Goal: Task Accomplishment & Management: Complete application form

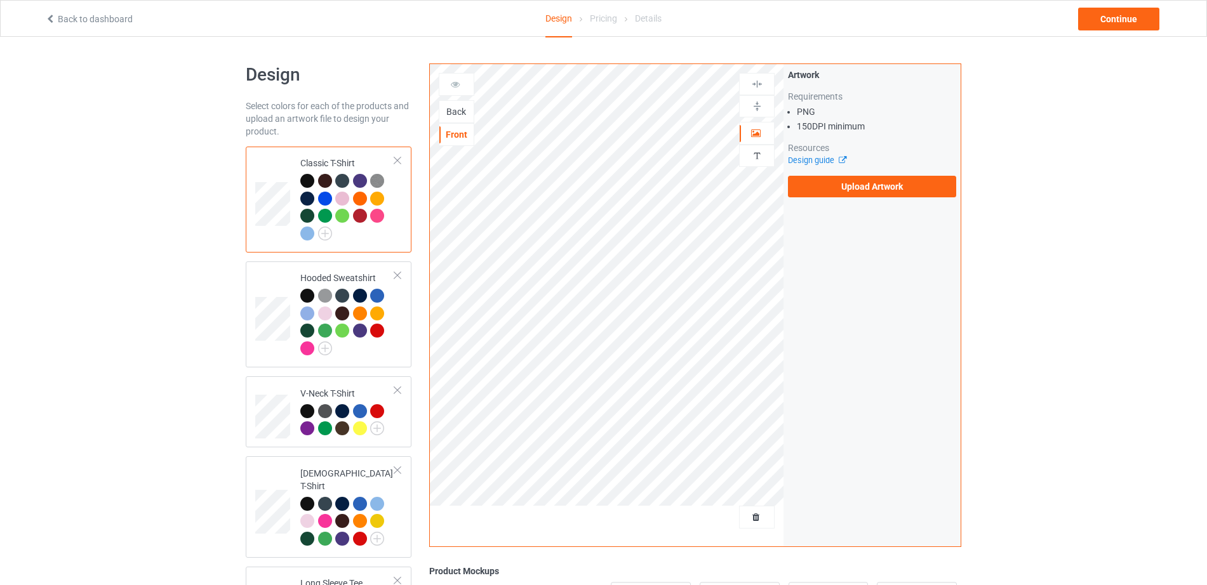
click at [451, 107] on div "Back" at bounding box center [456, 111] width 34 height 13
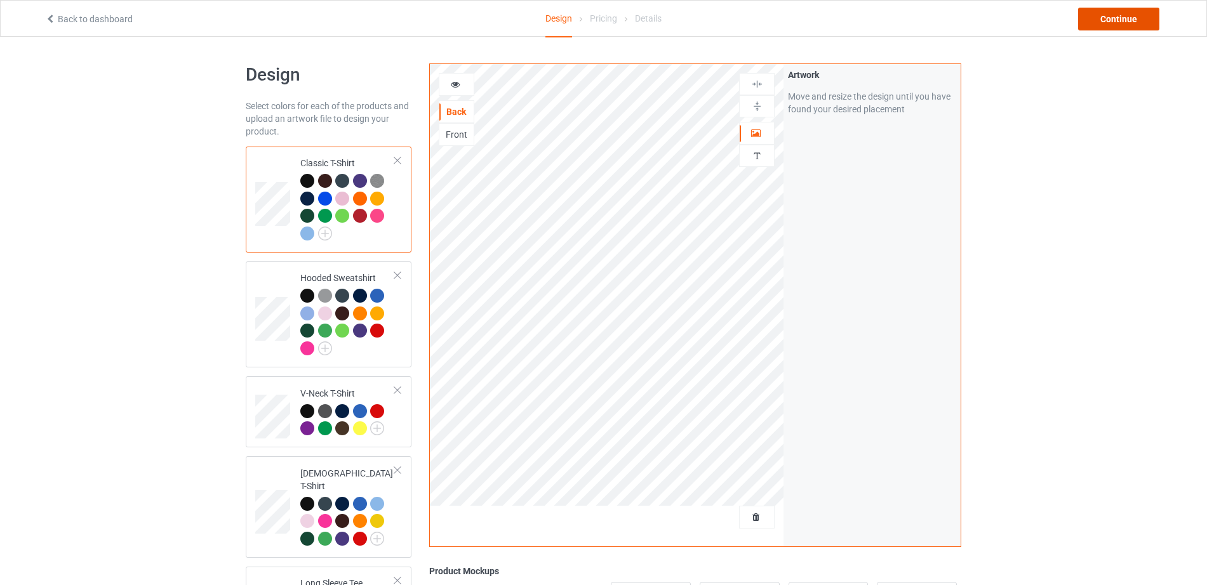
click at [1118, 13] on div "Continue" at bounding box center [1118, 19] width 81 height 23
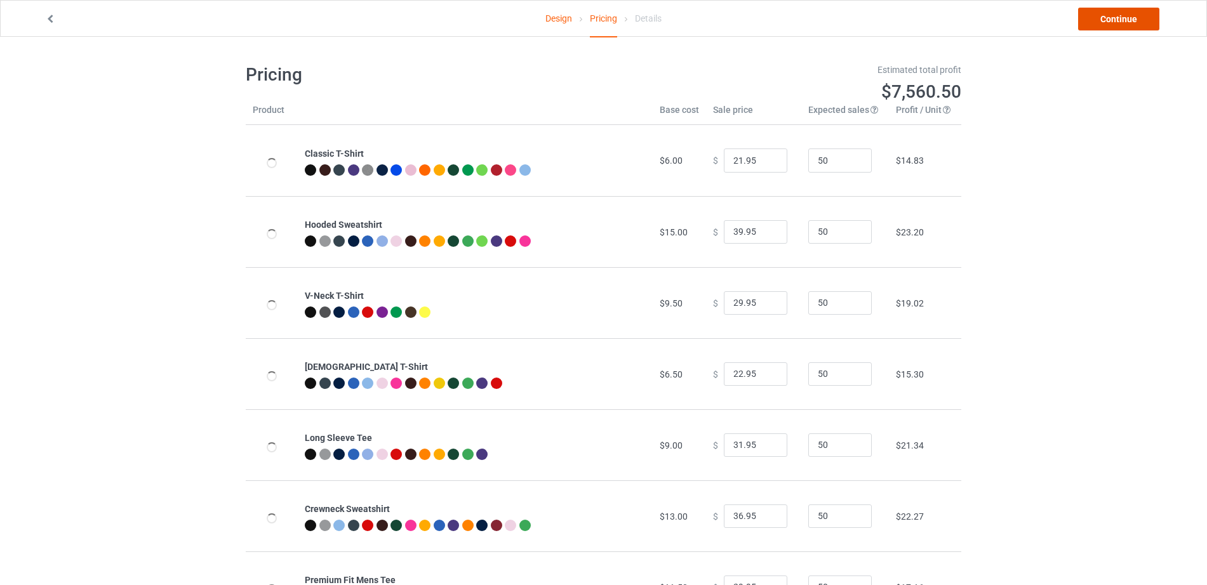
click at [1118, 13] on link "Continue" at bounding box center [1118, 19] width 81 height 23
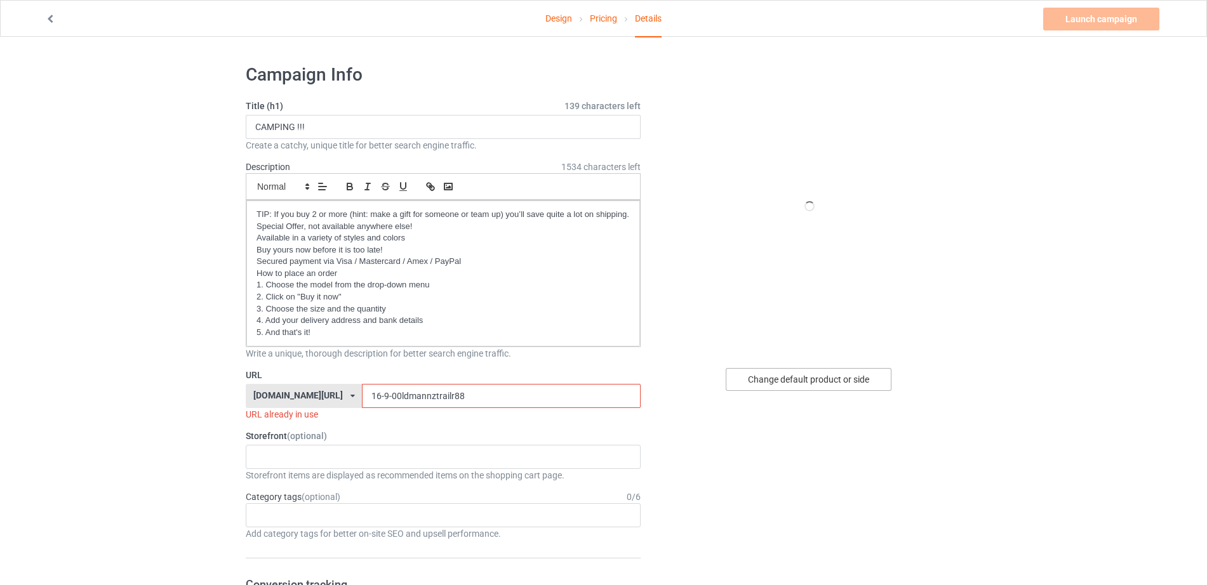
click at [832, 375] on div "Change default product or side" at bounding box center [809, 379] width 166 height 23
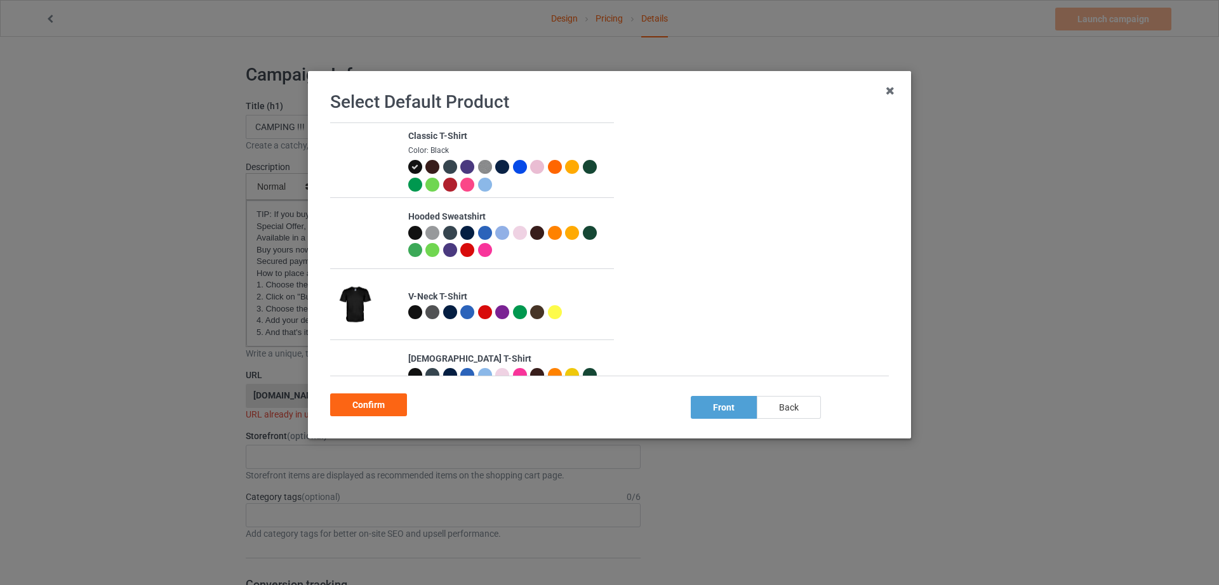
click at [799, 406] on div "back" at bounding box center [789, 407] width 64 height 23
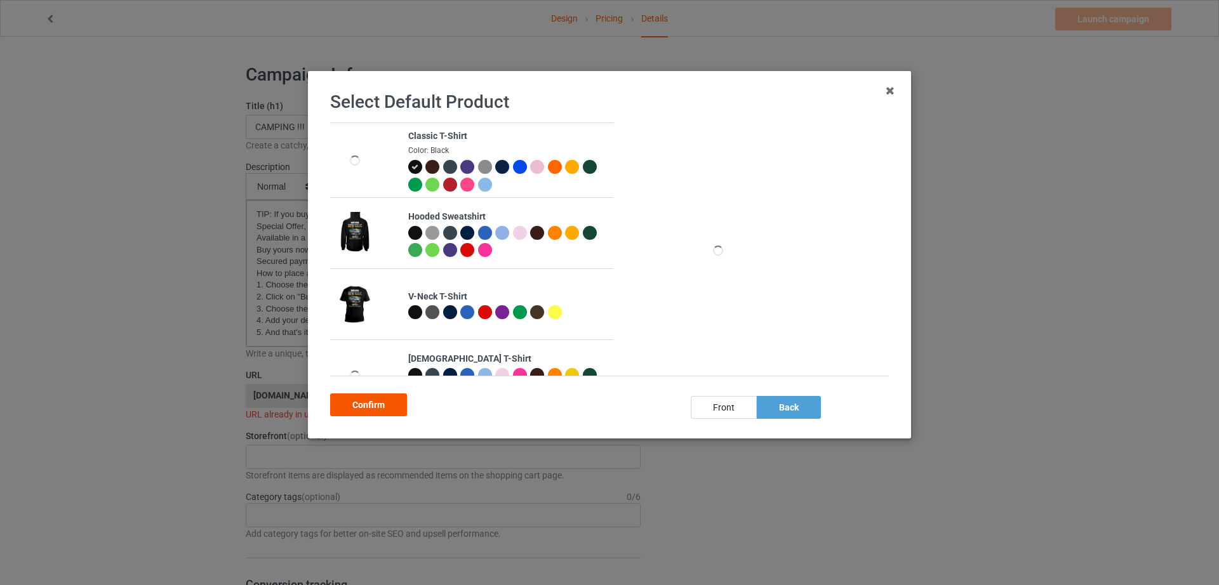
click at [375, 405] on div "Confirm" at bounding box center [368, 405] width 77 height 23
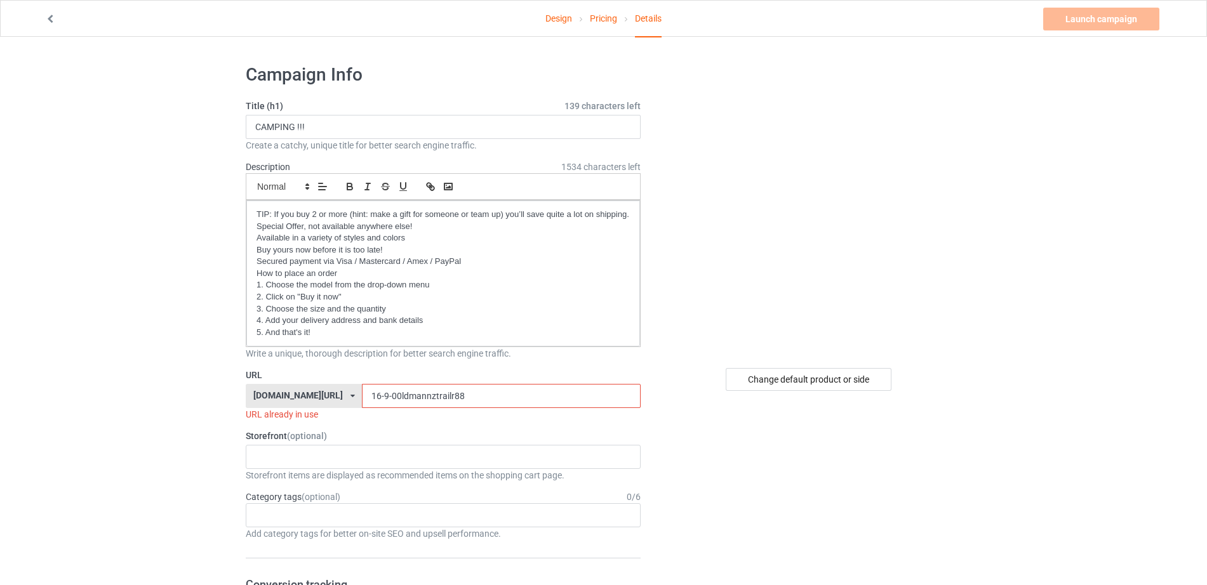
click at [437, 397] on input "16-9-00ldmannztrailr88" at bounding box center [501, 396] width 278 height 24
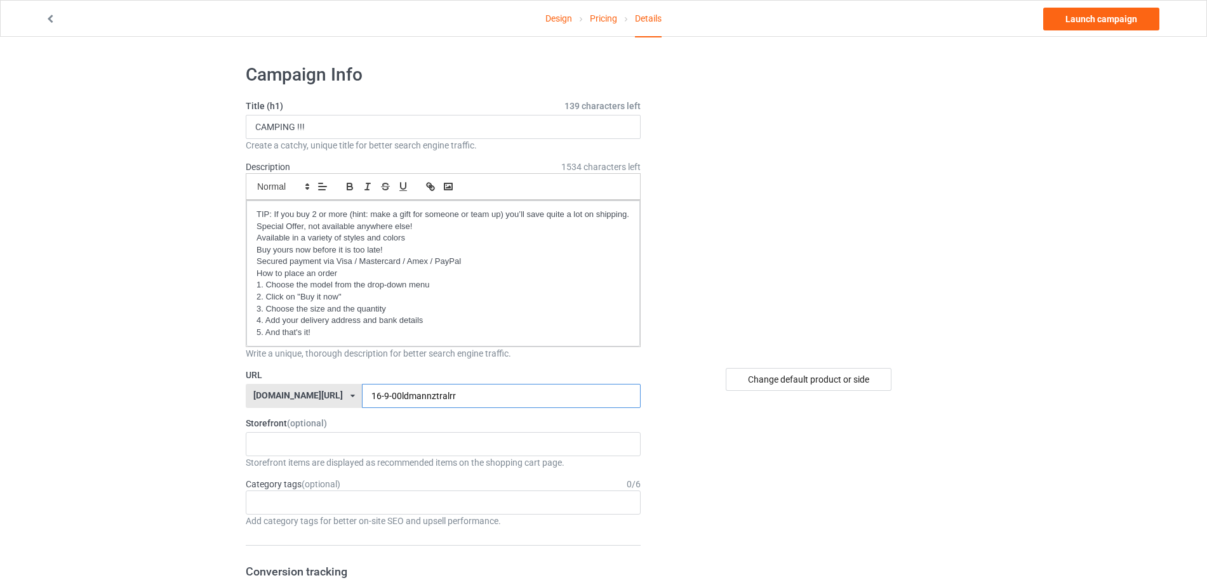
click at [362, 397] on input "16-9-00ldmannztralrr" at bounding box center [501, 396] width 278 height 24
drag, startPoint x: 398, startPoint y: 400, endPoint x: 312, endPoint y: 394, distance: 85.9
click at [312, 394] on div "teechip.com/ teechip.com/ 587d0d41cee36fd012c64a69 16-9-00ldmannztralrr" at bounding box center [443, 396] width 395 height 24
click at [362, 396] on input "16-9-00ldmannztralrr" at bounding box center [501, 396] width 278 height 24
drag, startPoint x: 398, startPoint y: 400, endPoint x: 300, endPoint y: 400, distance: 98.4
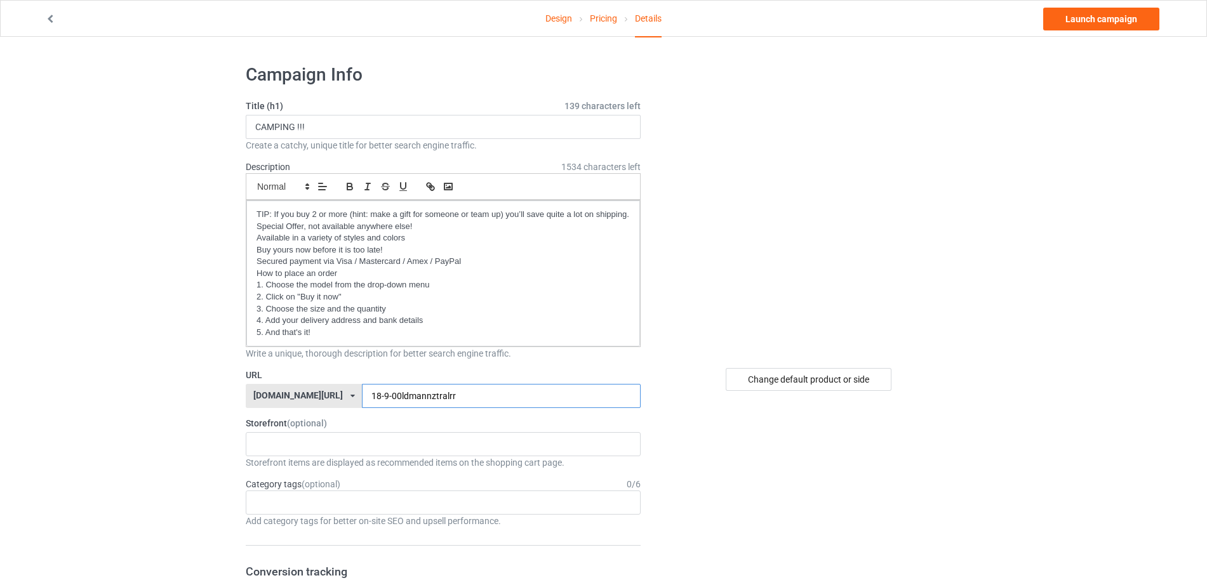
click at [300, 400] on div "teechip.com/ teechip.com/ 587d0d41cee36fd012c64a69 18-9-00ldmannztralrr" at bounding box center [443, 396] width 395 height 24
type input "18-9-00ldmannztralrr"
click at [462, 391] on input "18-9-00ldmannztralrr" at bounding box center [501, 396] width 278 height 24
click at [1101, 15] on link "Launch campaign" at bounding box center [1101, 19] width 116 height 23
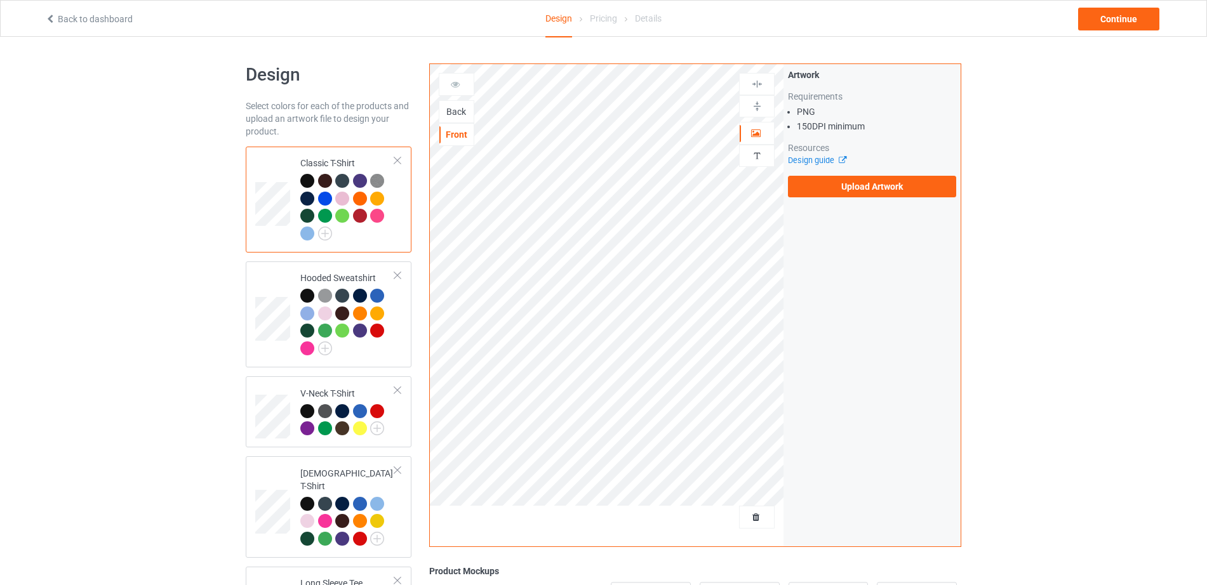
click at [453, 113] on div "Back" at bounding box center [456, 111] width 34 height 13
click at [828, 187] on label "Upload Artwork" at bounding box center [872, 187] width 168 height 22
click at [0, 0] on input "Upload Artwork" at bounding box center [0, 0] width 0 height 0
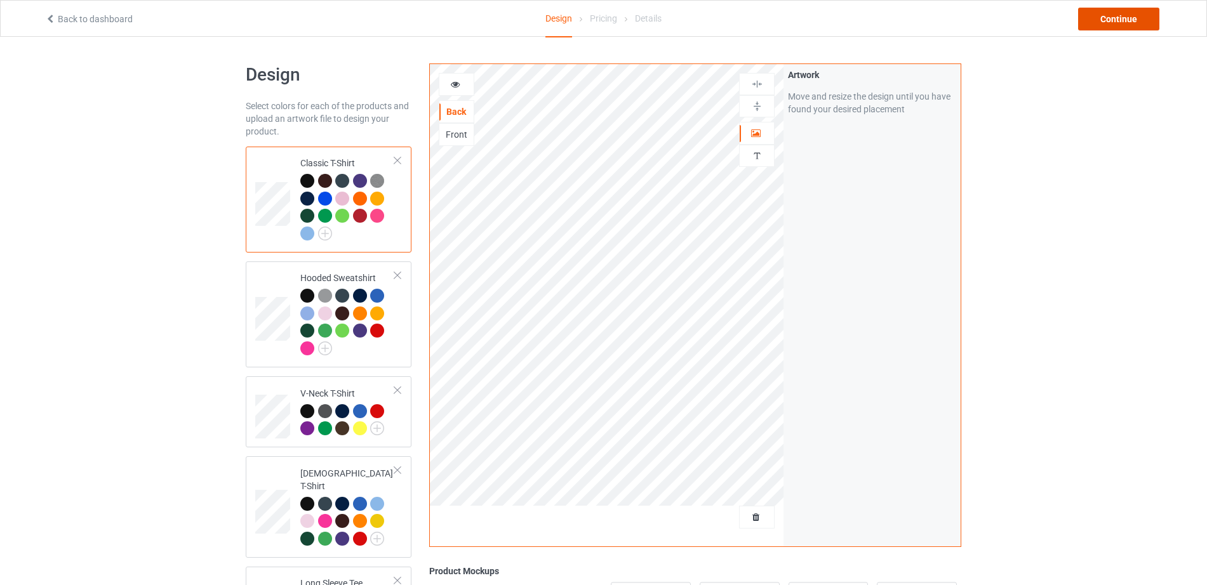
click at [1105, 21] on div "Continue" at bounding box center [1118, 19] width 81 height 23
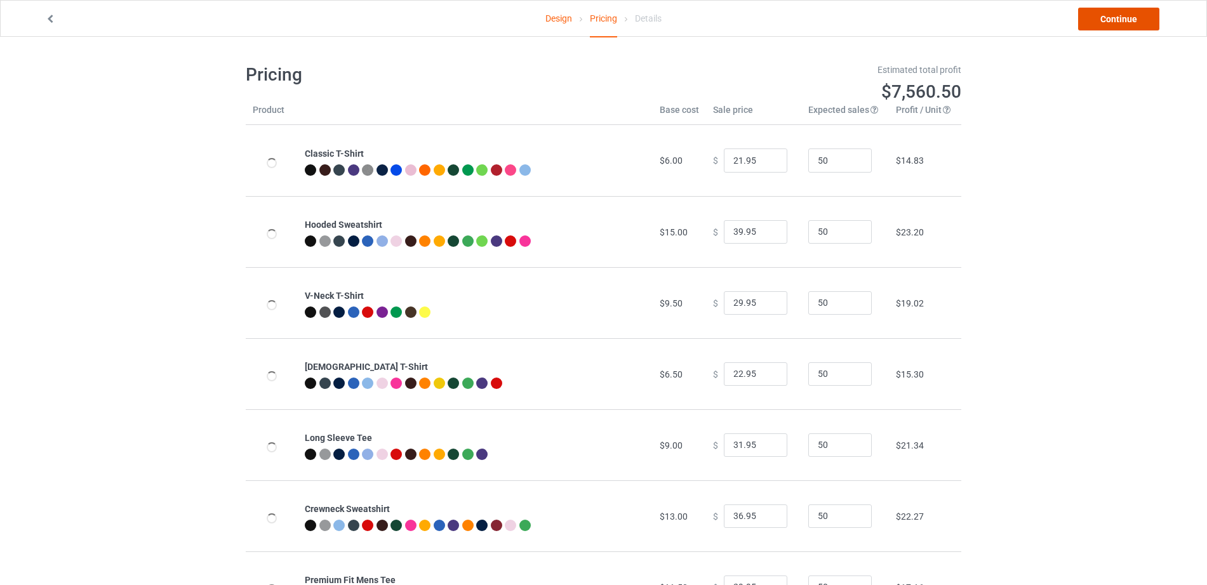
click at [1105, 21] on link "Continue" at bounding box center [1118, 19] width 81 height 23
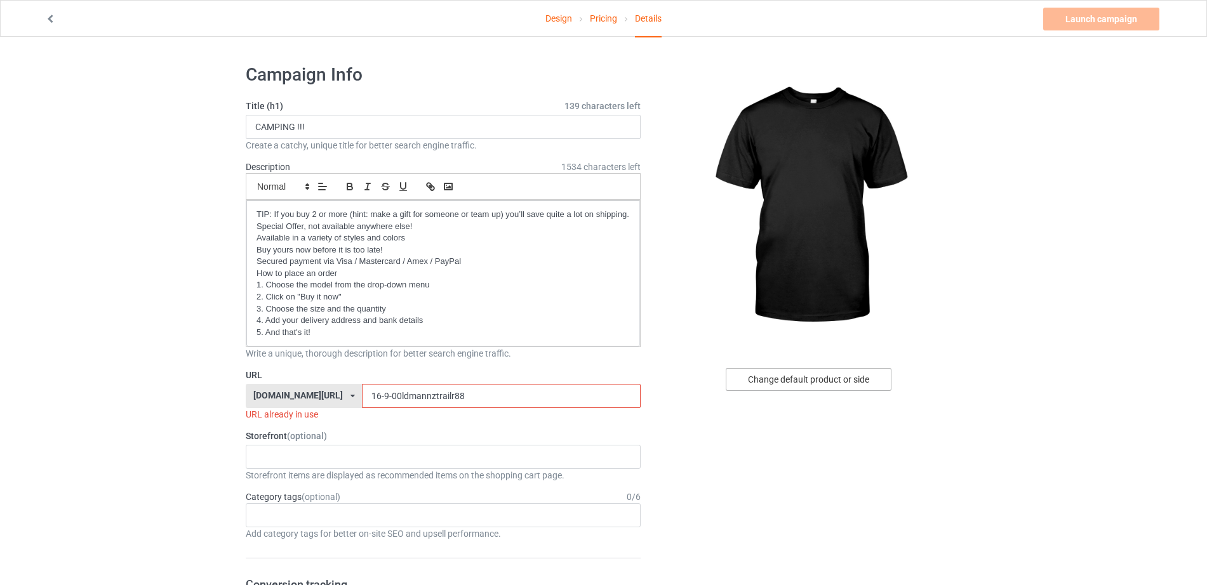
click at [854, 373] on div "Change default product or side" at bounding box center [809, 379] width 166 height 23
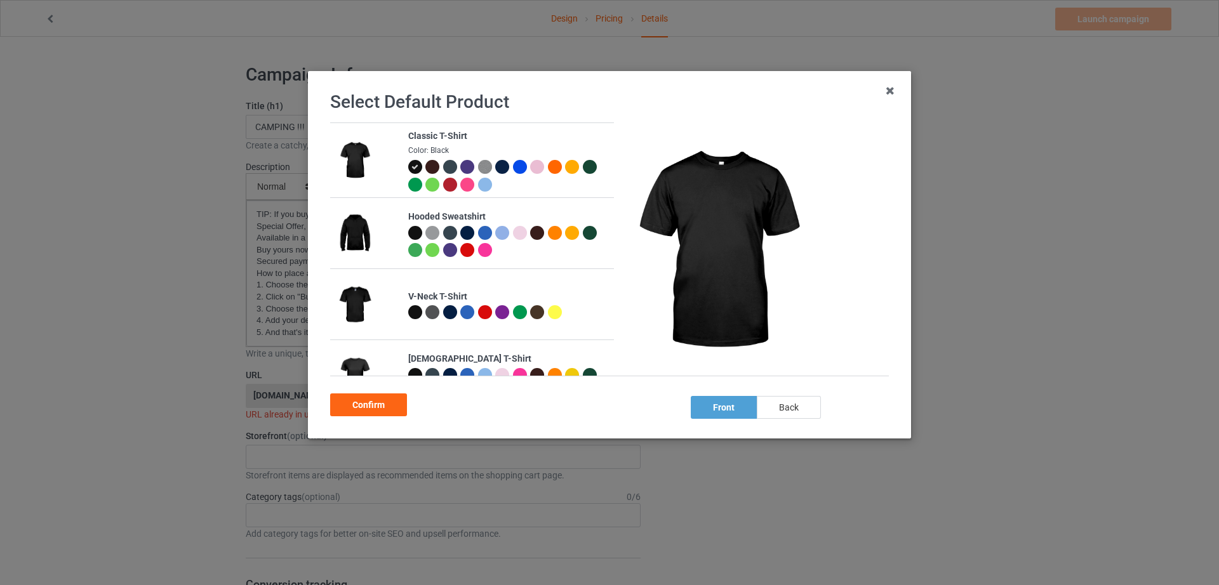
click at [785, 410] on div "back" at bounding box center [789, 407] width 64 height 23
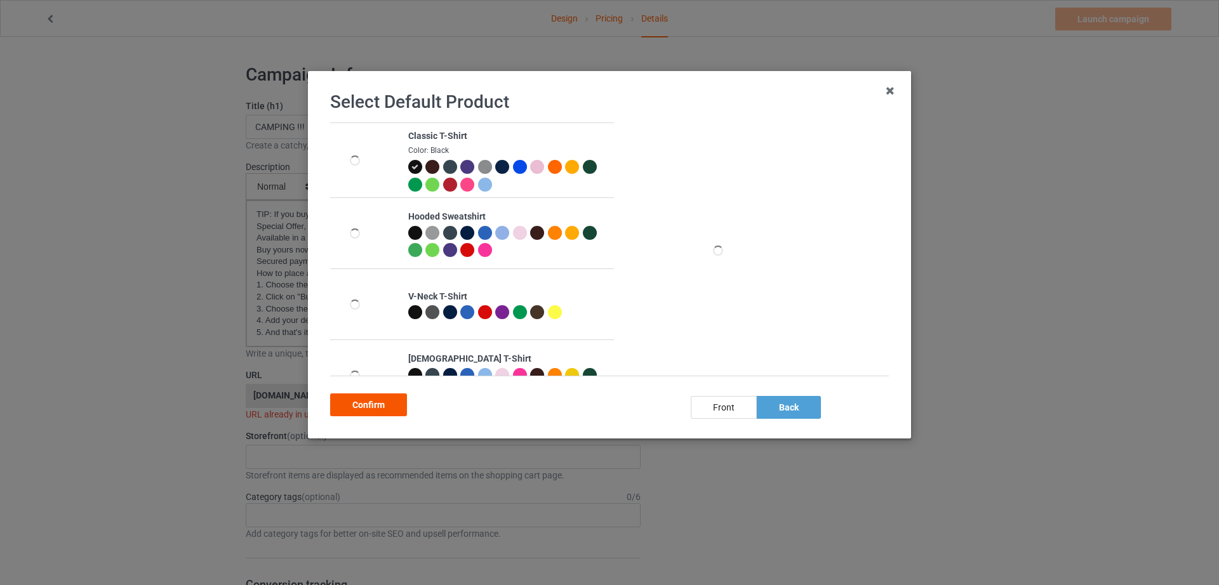
click at [385, 413] on div "Confirm" at bounding box center [368, 405] width 77 height 23
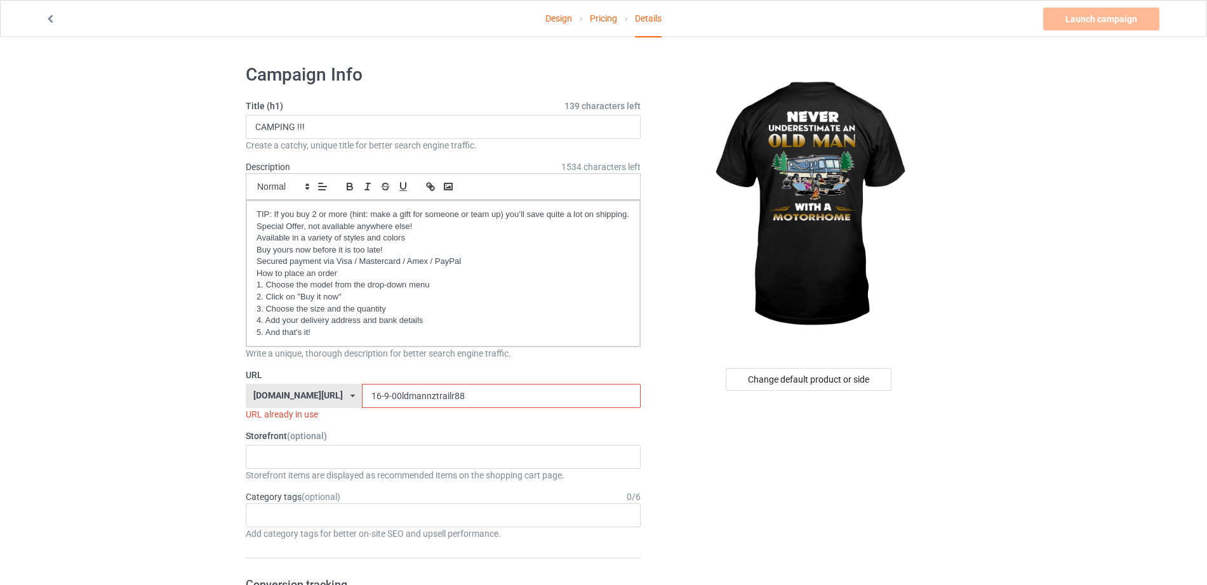
drag, startPoint x: 442, startPoint y: 397, endPoint x: 325, endPoint y: 339, distance: 130.9
click at [288, 385] on div "[DOMAIN_NAME][URL] [DOMAIN_NAME][URL] 587d0d41cee36fd012c64a69 16-9-00ldmannztr…" at bounding box center [443, 396] width 395 height 24
paste input "8-9-00ldmannz"
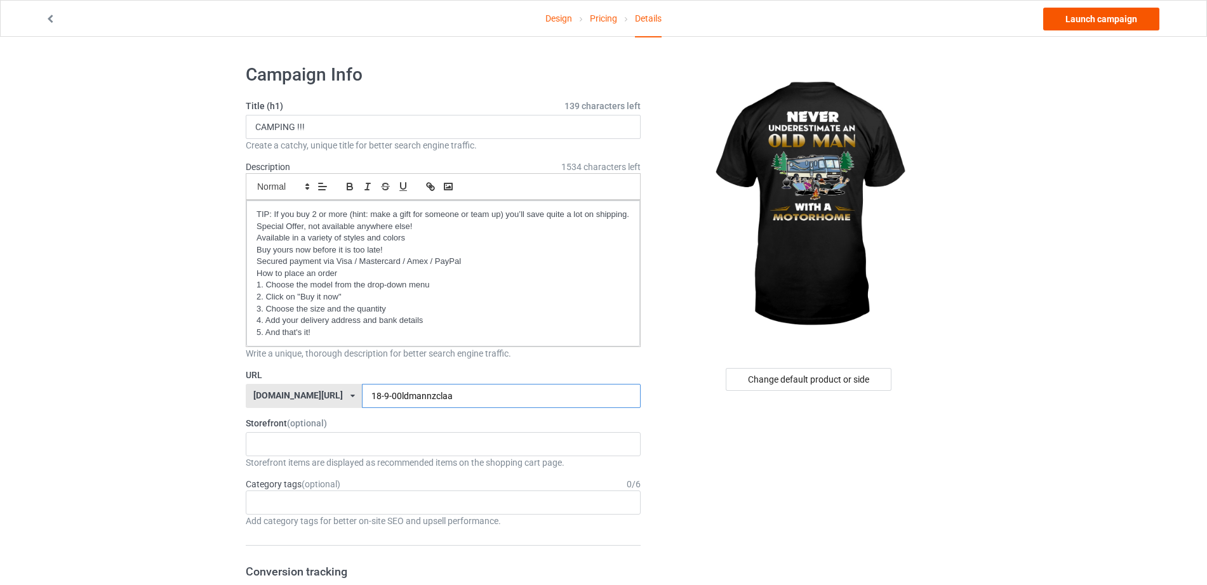
type input "18-9-00ldmannzclaa"
click at [1112, 17] on link "Launch campaign" at bounding box center [1101, 19] width 116 height 23
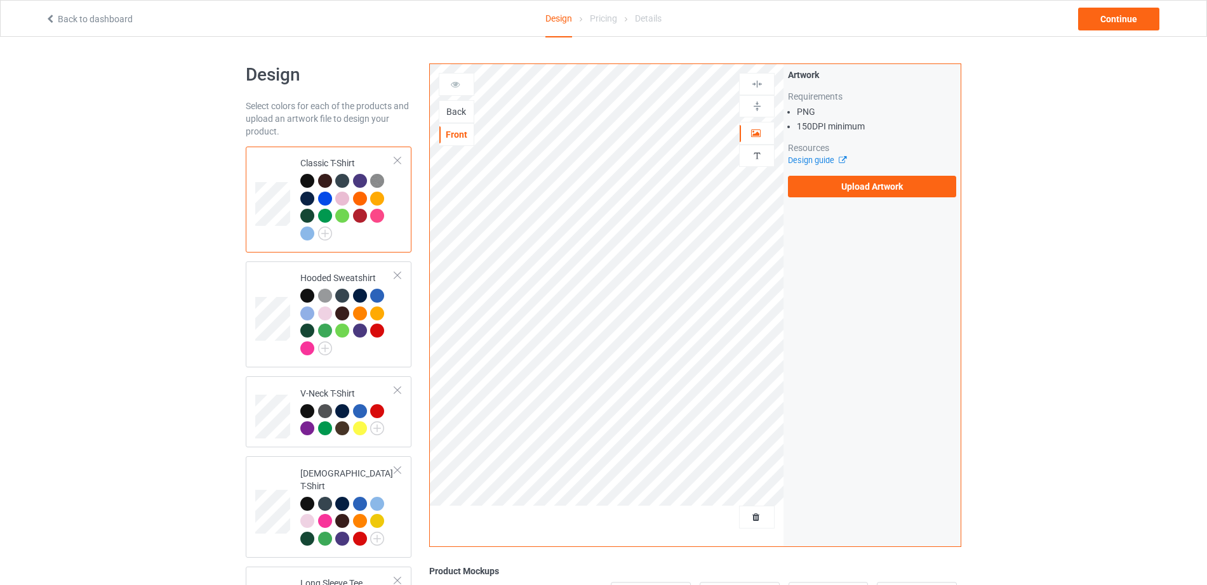
click at [454, 113] on div "Back" at bounding box center [456, 111] width 34 height 13
click at [842, 192] on label "Upload Artwork" at bounding box center [872, 187] width 168 height 22
click at [0, 0] on input "Upload Artwork" at bounding box center [0, 0] width 0 height 0
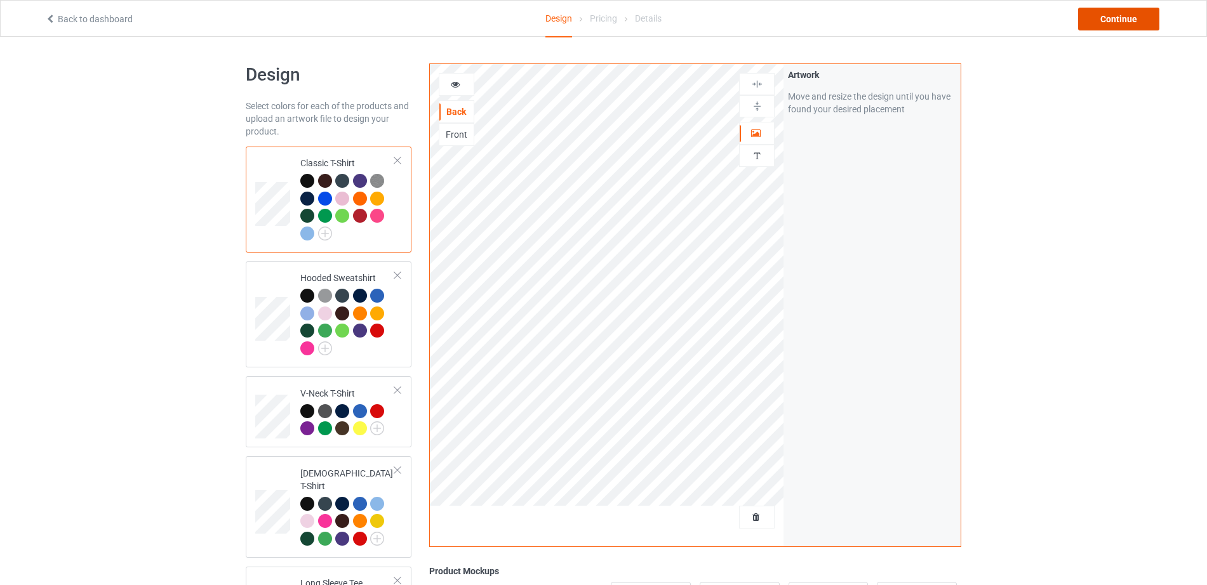
click at [1112, 18] on div "Continue" at bounding box center [1118, 19] width 81 height 23
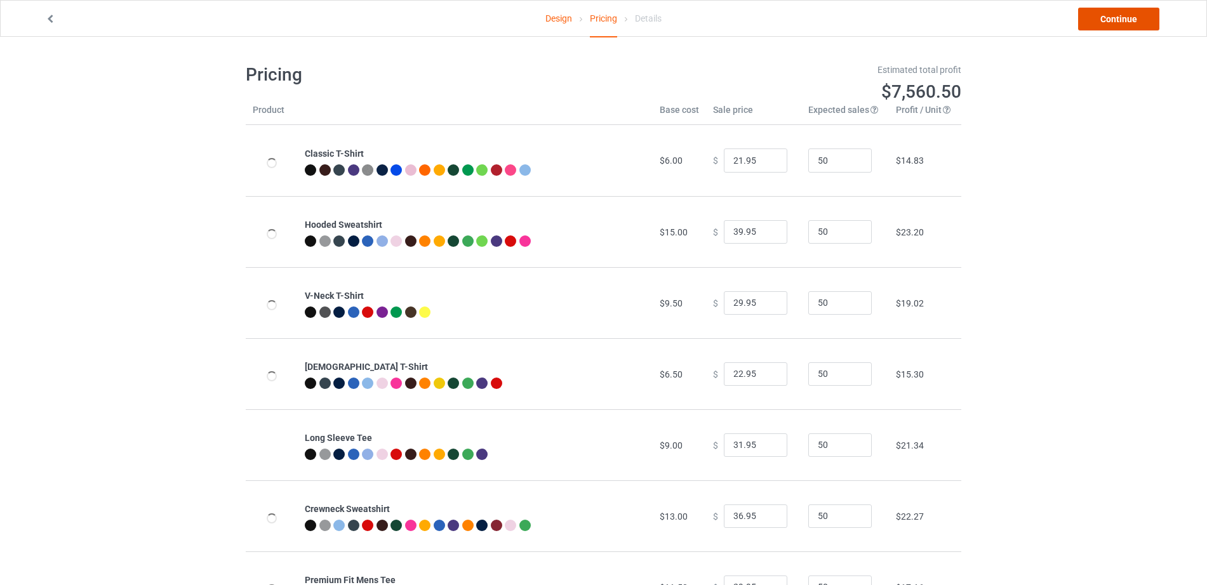
click at [1112, 18] on link "Continue" at bounding box center [1118, 19] width 81 height 23
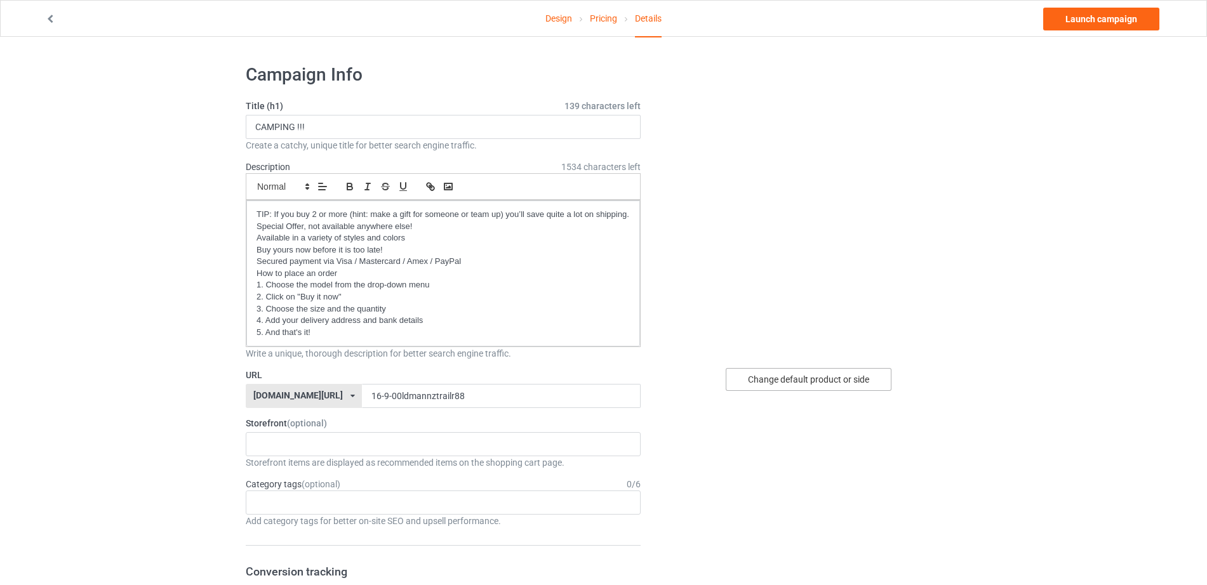
click at [848, 373] on div "Change default product or side" at bounding box center [809, 379] width 166 height 23
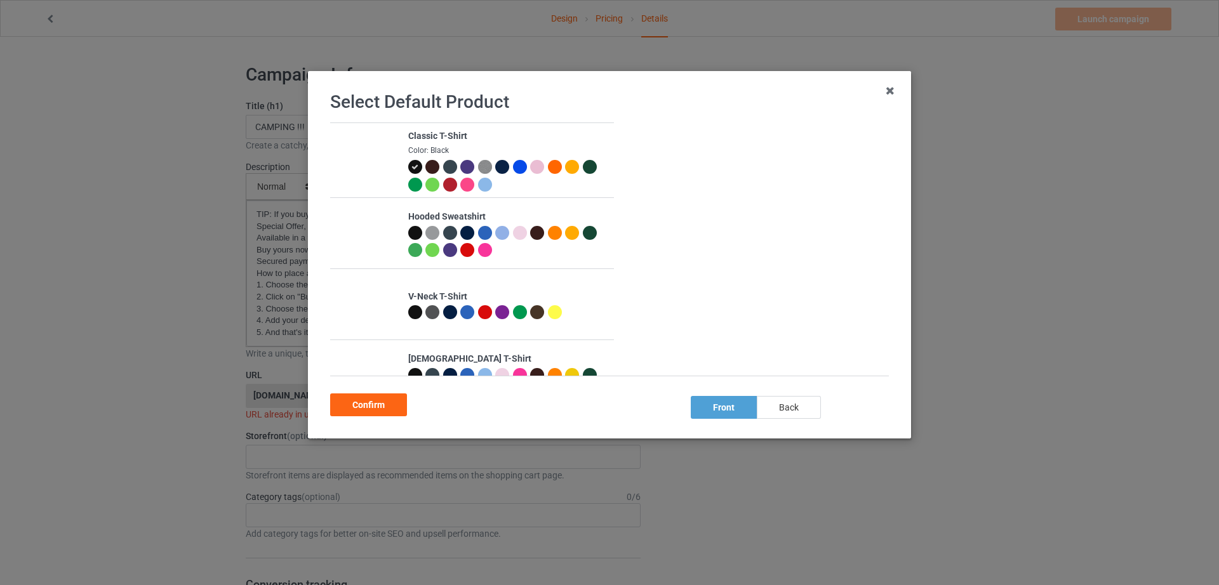
click at [802, 412] on div "back" at bounding box center [789, 407] width 64 height 23
click at [384, 402] on div "Confirm" at bounding box center [368, 405] width 77 height 23
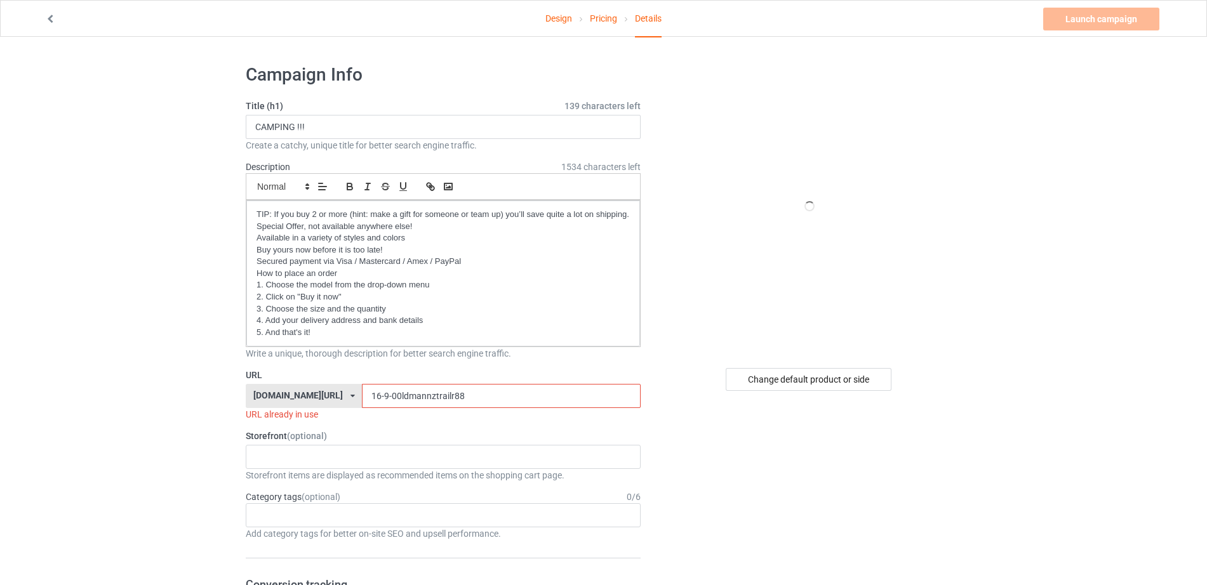
drag, startPoint x: 449, startPoint y: 392, endPoint x: 282, endPoint y: 404, distance: 167.4
click at [282, 404] on div "[DOMAIN_NAME][URL] [DOMAIN_NAME][URL] 587d0d41cee36fd012c64a69 16-9-00ldmannztr…" at bounding box center [443, 396] width 395 height 24
paste input "8-9-00ldmannz"
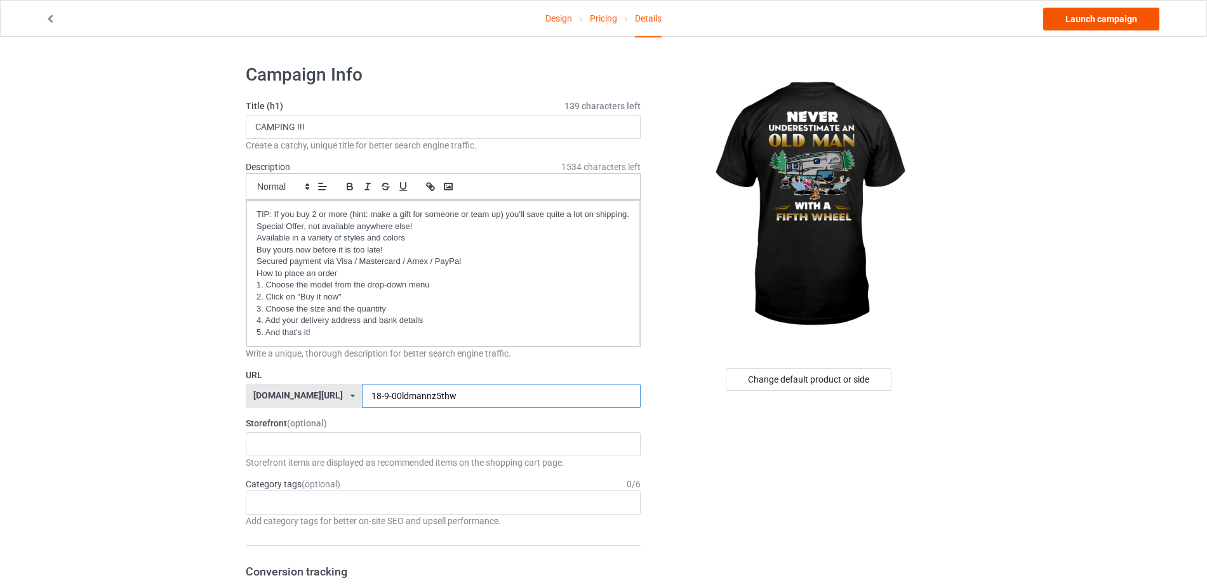
type input "18-9-00ldmannz5thw"
click at [1082, 10] on link "Launch campaign" at bounding box center [1101, 19] width 116 height 23
